Goal: Task Accomplishment & Management: Complete application form

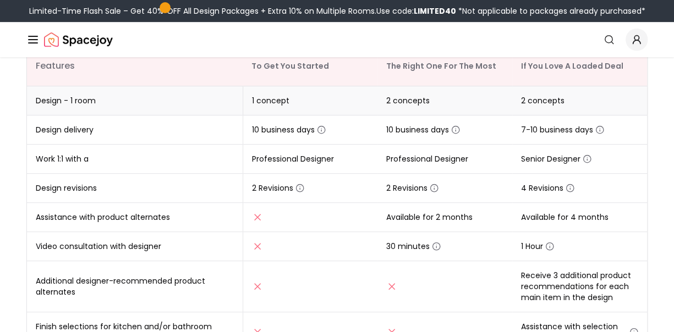
click at [181, 107] on td "Design - 1 room" at bounding box center [135, 100] width 216 height 29
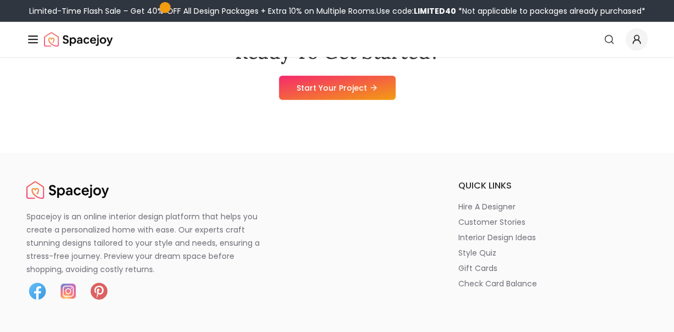
scroll to position [1210, 0]
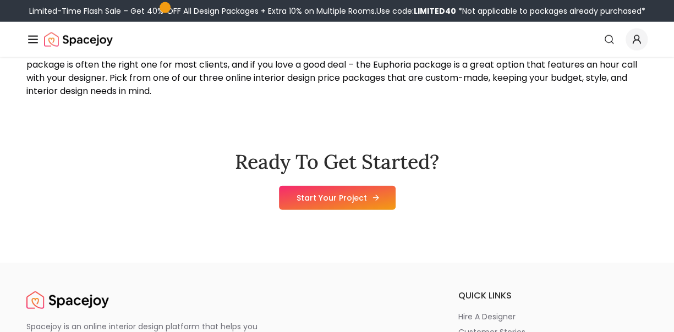
click at [343, 195] on link "Start Your Project" at bounding box center [337, 198] width 117 height 24
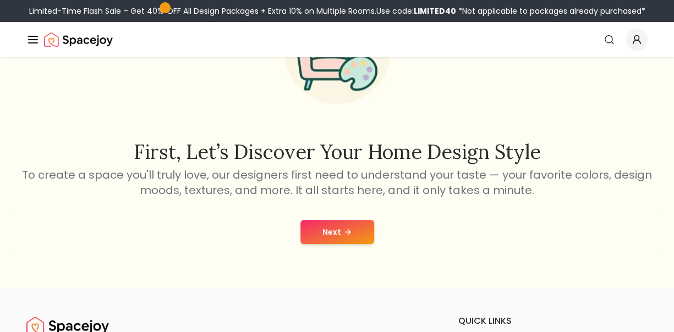
scroll to position [165, 0]
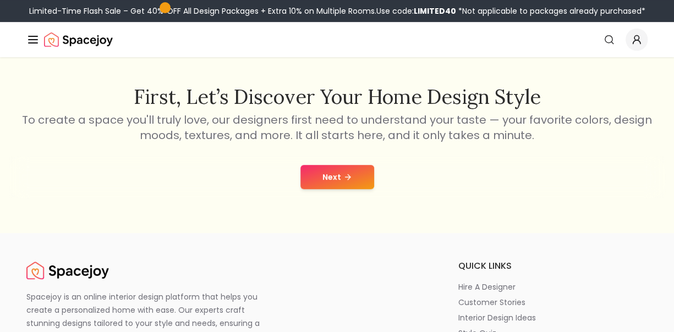
click at [353, 170] on button "Next" at bounding box center [337, 177] width 74 height 24
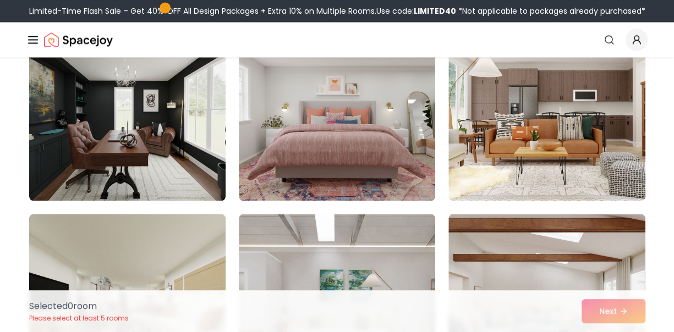
scroll to position [880, 0]
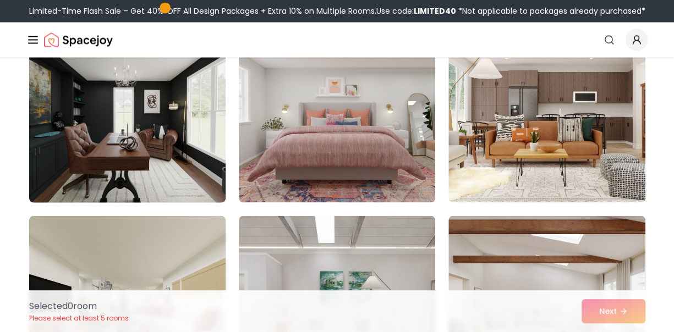
click at [172, 192] on img at bounding box center [127, 114] width 206 height 185
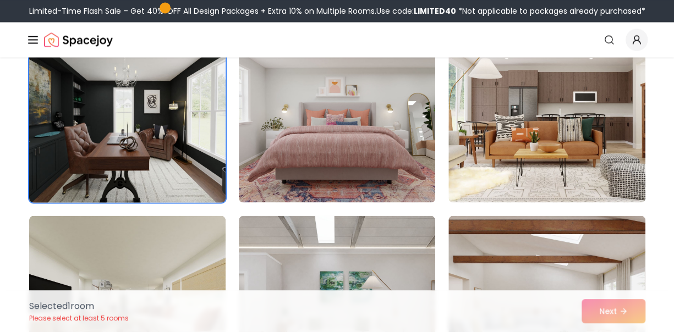
click at [128, 128] on img at bounding box center [127, 114] width 206 height 185
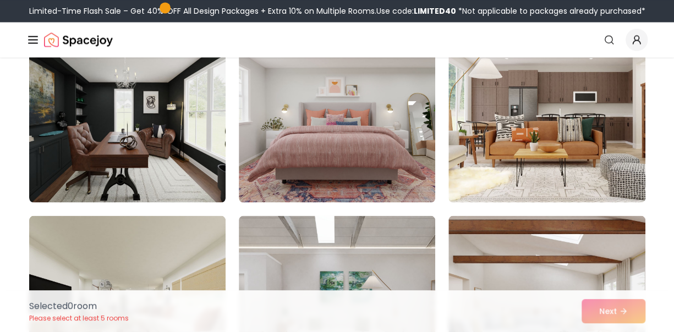
click at [604, 308] on div "Selected 0 room Please select at least 5 rooms Next" at bounding box center [337, 311] width 634 height 42
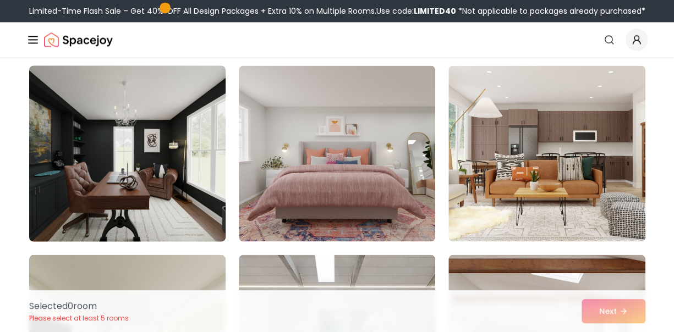
scroll to position [825, 0]
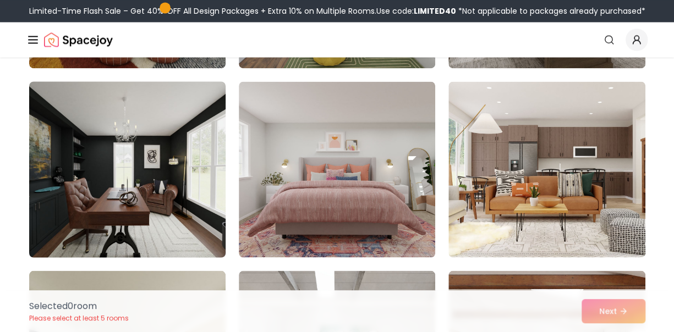
click at [120, 178] on img at bounding box center [127, 169] width 206 height 185
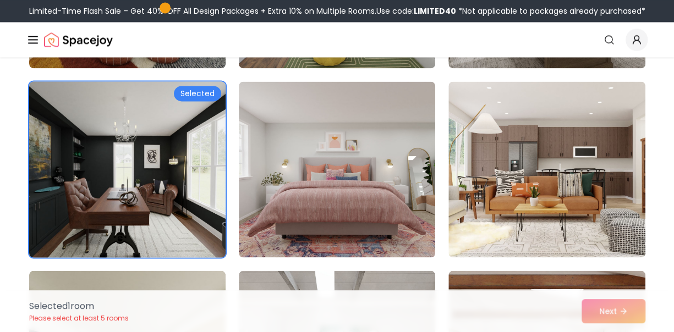
click at [195, 185] on img at bounding box center [127, 169] width 206 height 185
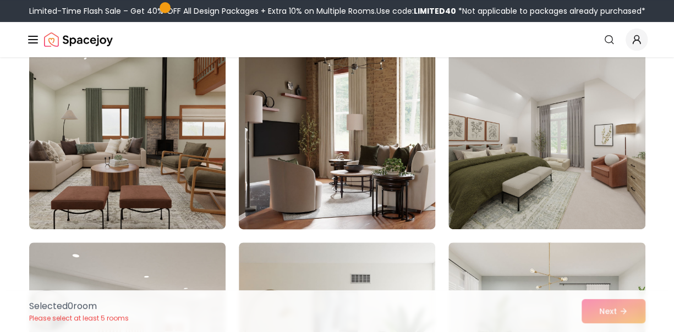
scroll to position [110, 0]
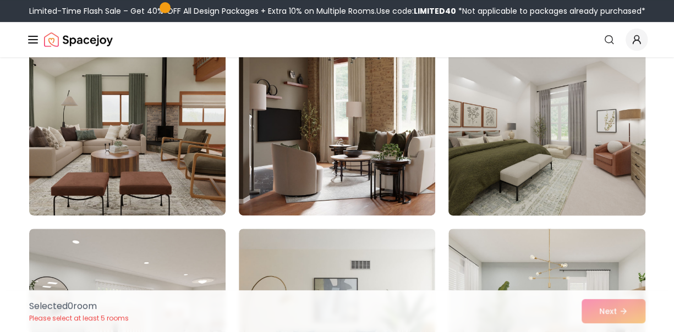
click at [523, 117] on img at bounding box center [546, 127] width 206 height 185
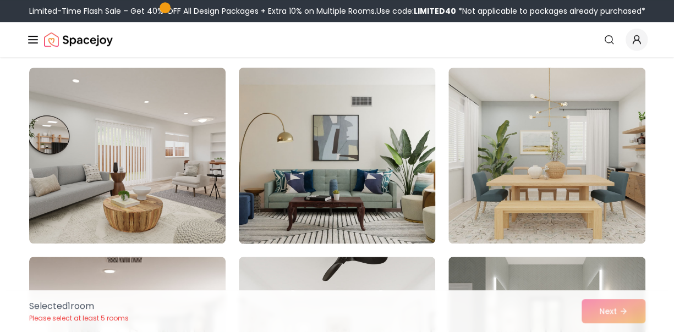
scroll to position [275, 0]
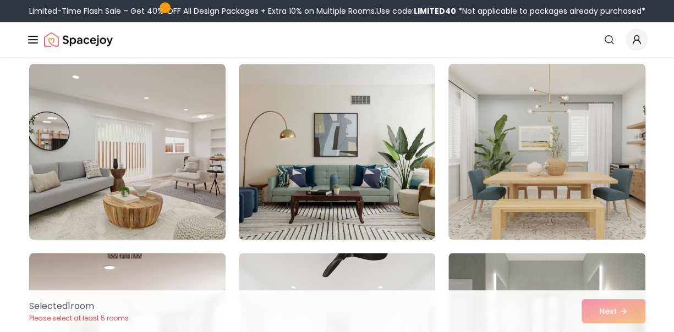
click at [481, 155] on img at bounding box center [546, 151] width 206 height 185
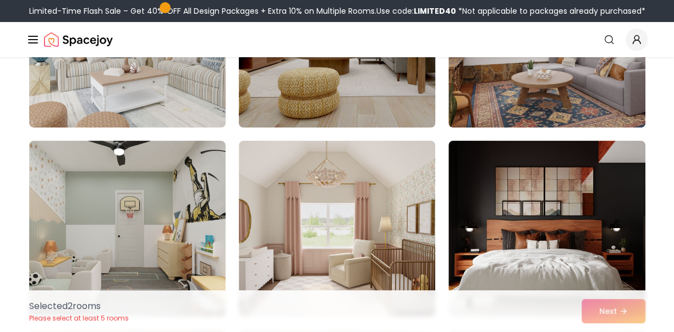
scroll to position [2255, 0]
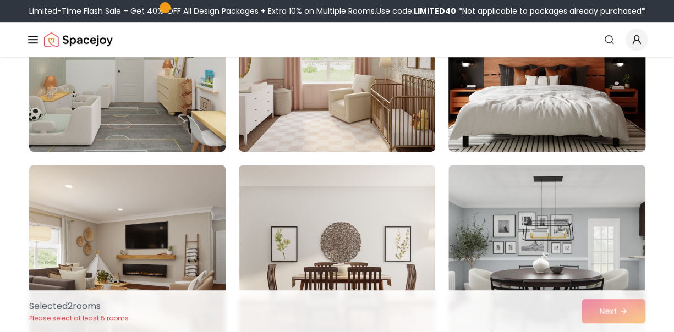
click at [482, 141] on img at bounding box center [546, 63] width 206 height 185
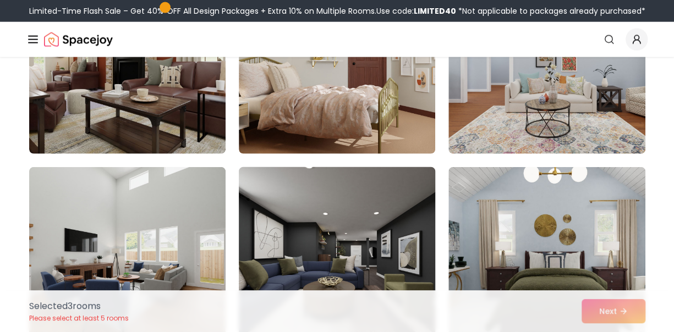
scroll to position [5225, 0]
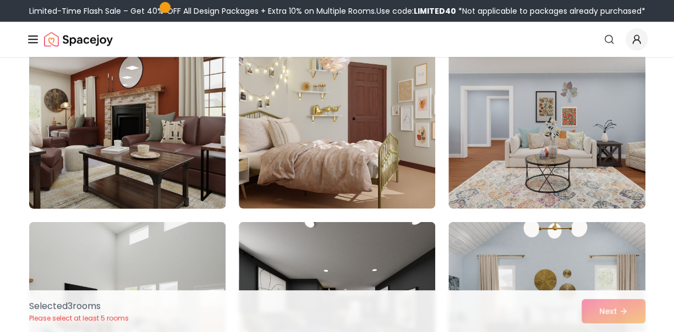
click at [212, 184] on img at bounding box center [127, 121] width 206 height 185
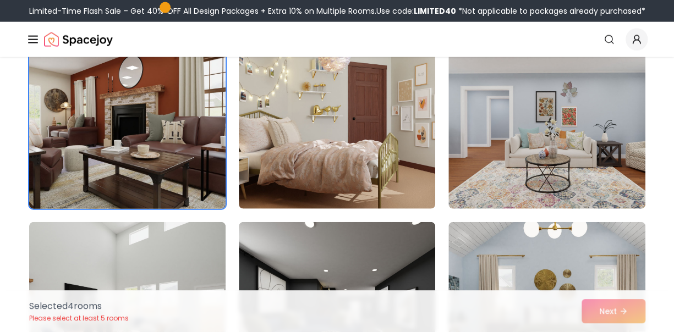
click at [133, 192] on img at bounding box center [127, 121] width 206 height 185
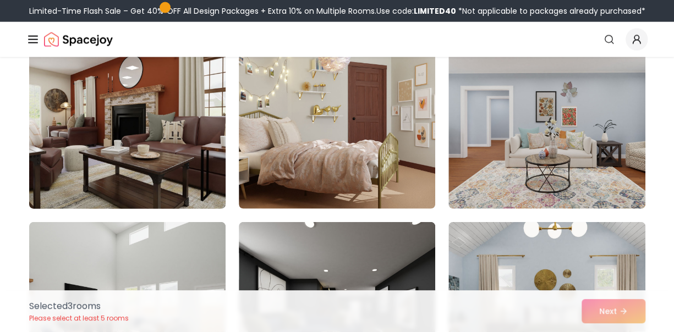
click at [157, 205] on img at bounding box center [127, 121] width 206 height 185
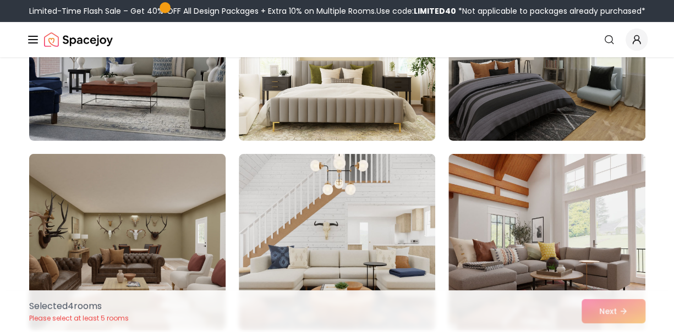
scroll to position [6160, 0]
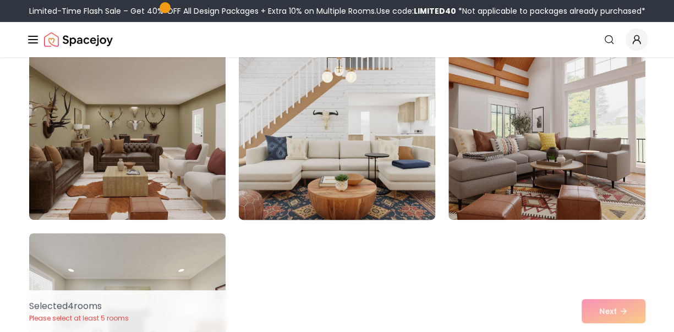
click at [301, 195] on img at bounding box center [337, 132] width 206 height 185
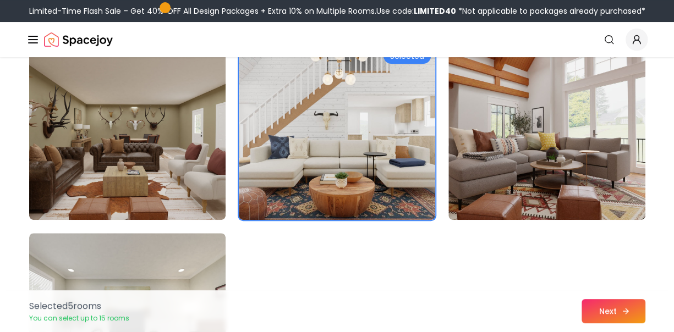
click at [625, 310] on icon at bounding box center [625, 311] width 9 height 9
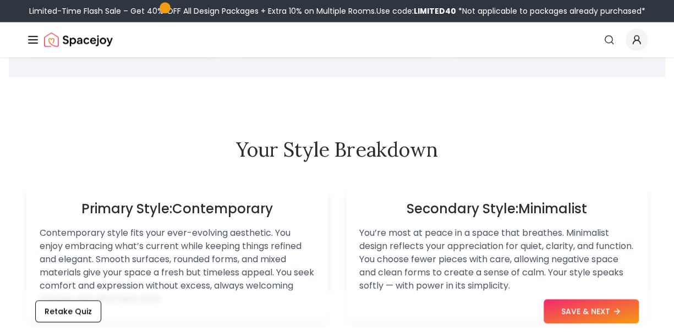
scroll to position [715, 0]
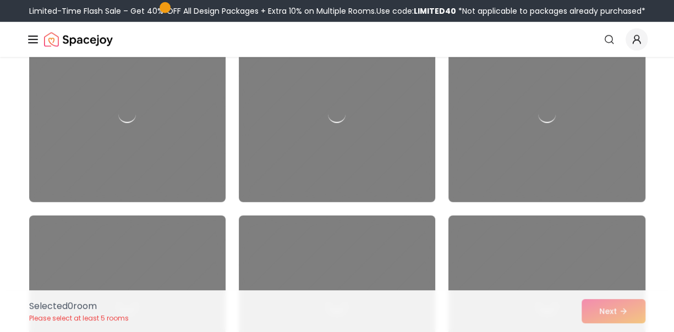
scroll to position [1521, 0]
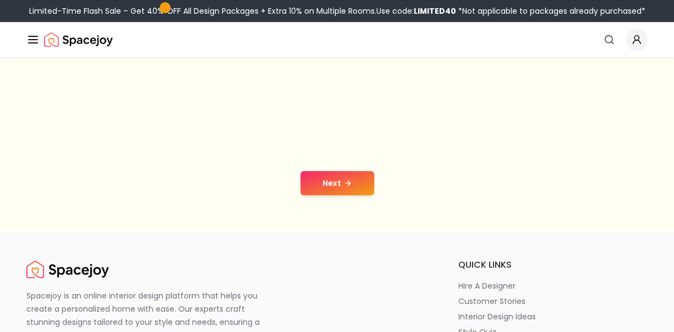
scroll to position [165, 0]
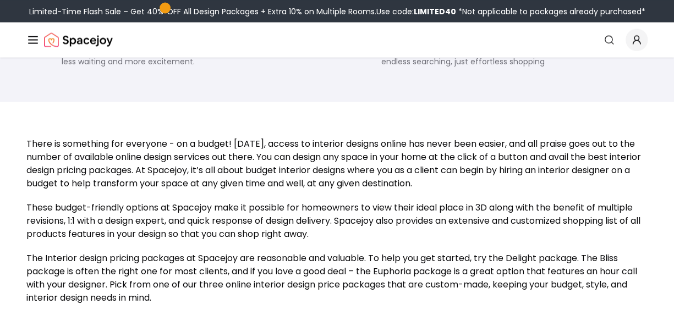
scroll to position [1039, 0]
